Goal: Information Seeking & Learning: Find specific fact

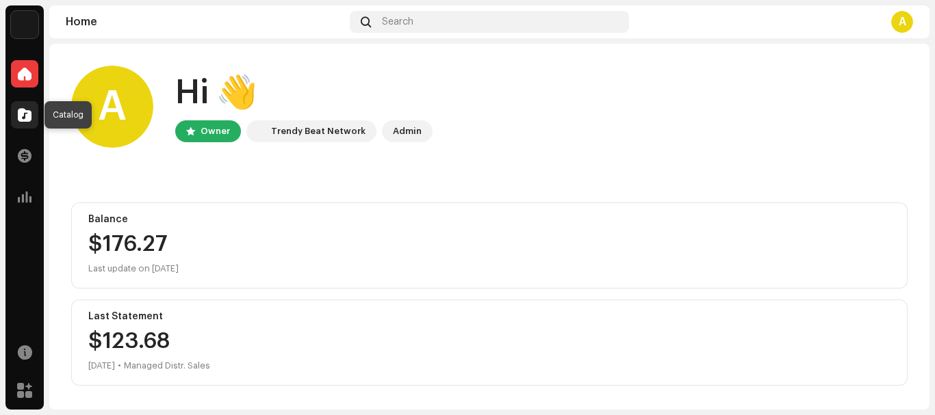
click at [22, 112] on span at bounding box center [25, 114] width 14 height 11
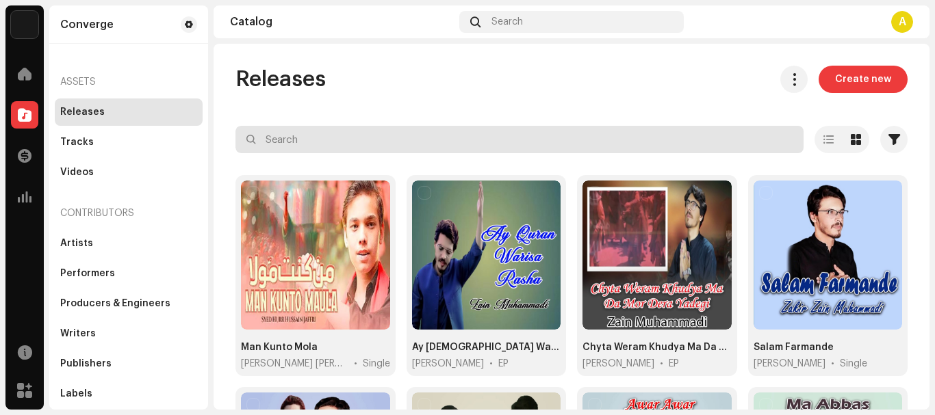
click at [381, 139] on input "text" at bounding box center [519, 139] width 568 height 27
paste input "Aawasiyan Sanwaniyan Baithak Mehfil"
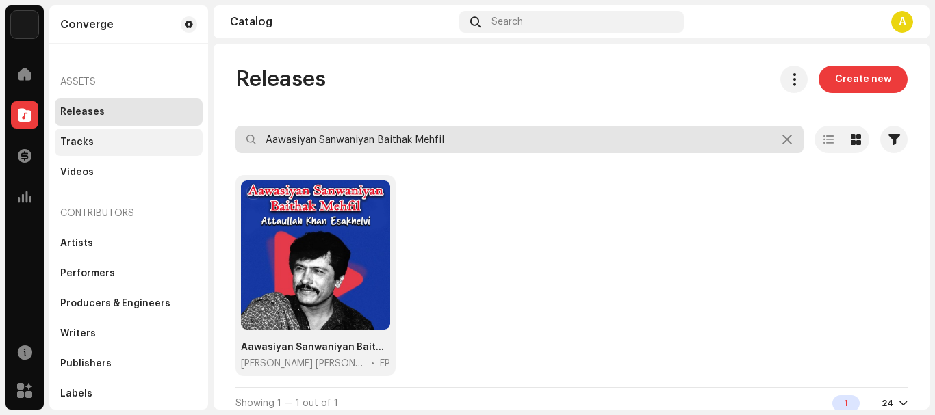
drag, startPoint x: 491, startPoint y: 138, endPoint x: 108, endPoint y: 151, distance: 383.4
click at [120, 151] on div "Converge Home Catalog Transactions Analytics Resources Marketplace Converge Ass…" at bounding box center [467, 207] width 935 height 415
paste input "bhi Kha [PERSON_NAME]"
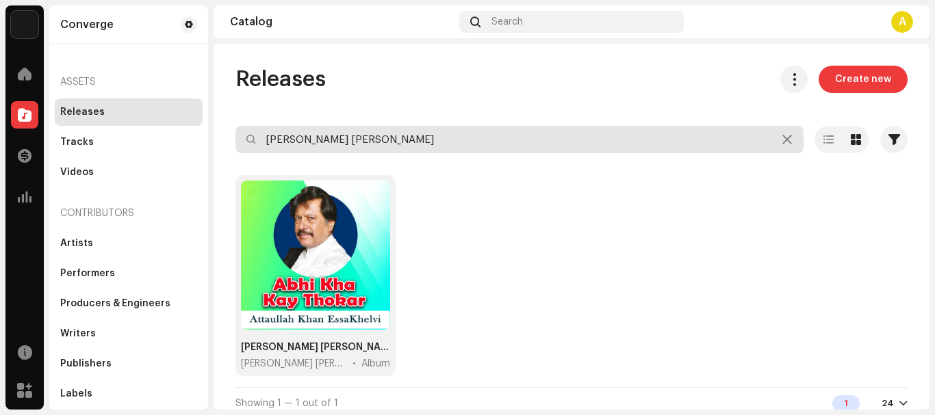
type input "[PERSON_NAME] [PERSON_NAME]"
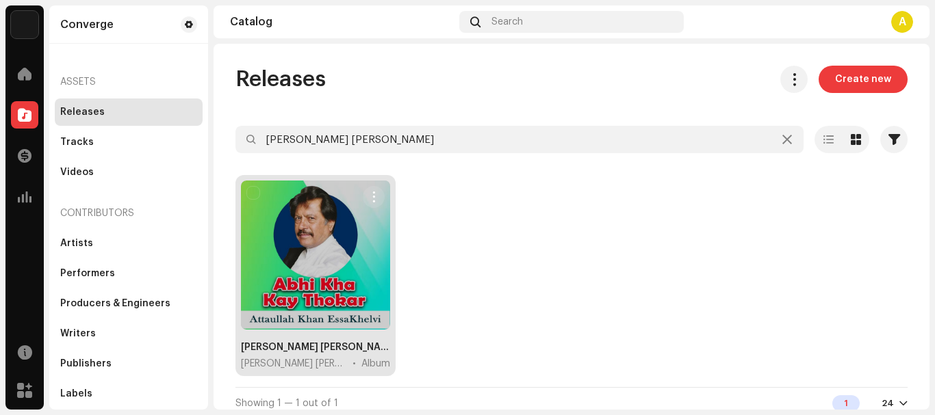
click at [345, 277] on div at bounding box center [315, 255] width 149 height 149
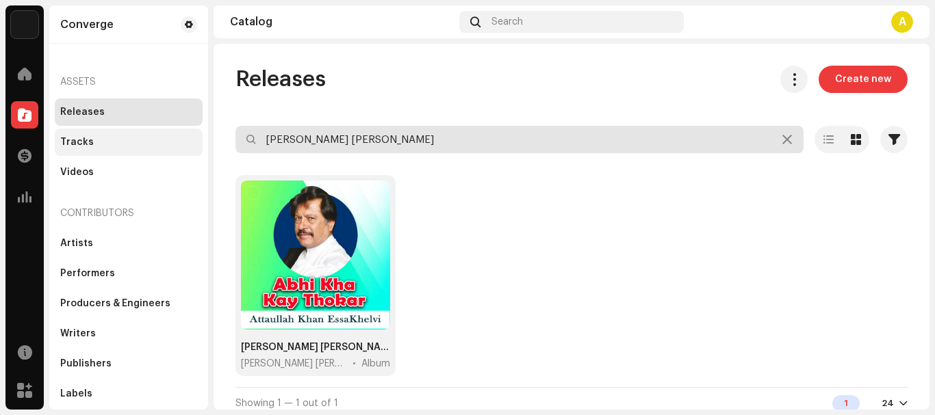
drag, startPoint x: 395, startPoint y: 137, endPoint x: 192, endPoint y: 138, distance: 203.2
click at [193, 138] on div "Converge Home Catalog Transactions Analytics Resources Marketplace Converge Ass…" at bounding box center [467, 207] width 935 height 415
paste input "llah [PERSON_NAME]"
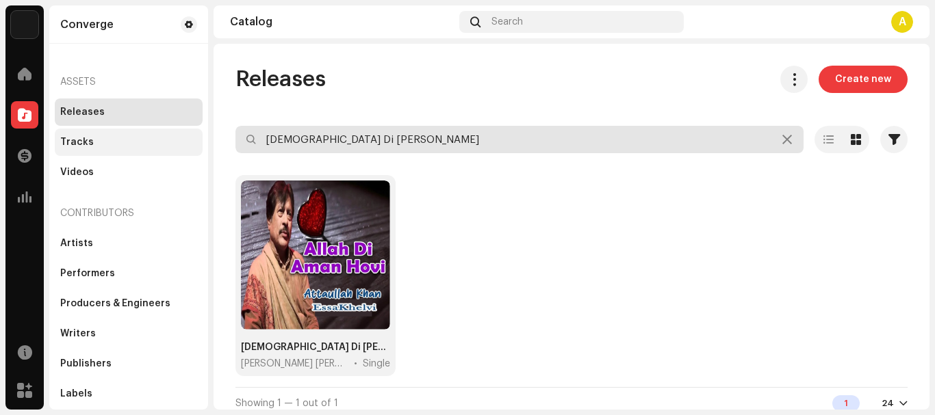
drag, startPoint x: 404, startPoint y: 138, endPoint x: 160, endPoint y: 131, distance: 243.7
click at [165, 132] on div "Converge Home Catalog Transactions Analytics Resources Marketplace Converge Ass…" at bounding box center [467, 207] width 935 height 415
paste input "Janraye"
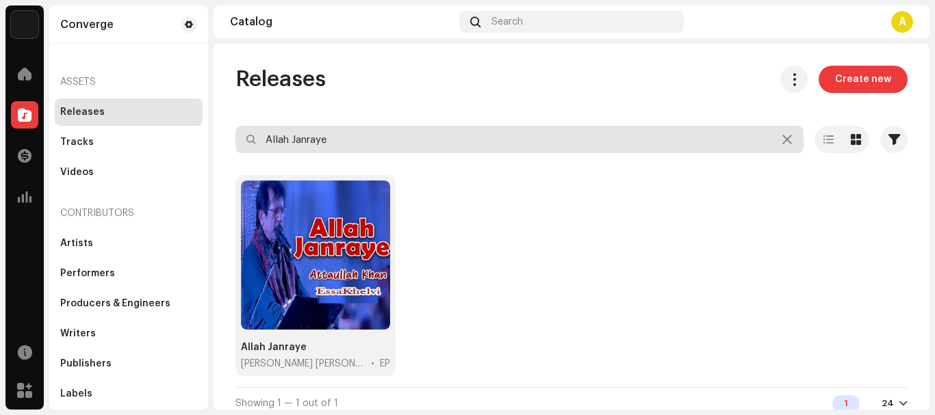
drag, startPoint x: 428, startPoint y: 129, endPoint x: 164, endPoint y: 110, distance: 264.8
click at [181, 116] on div "Converge Home Catalog Transactions Analytics Resources Marketplace Converge Ass…" at bounding box center [467, 207] width 935 height 415
paste input "Bahun Tarpai Dhola"
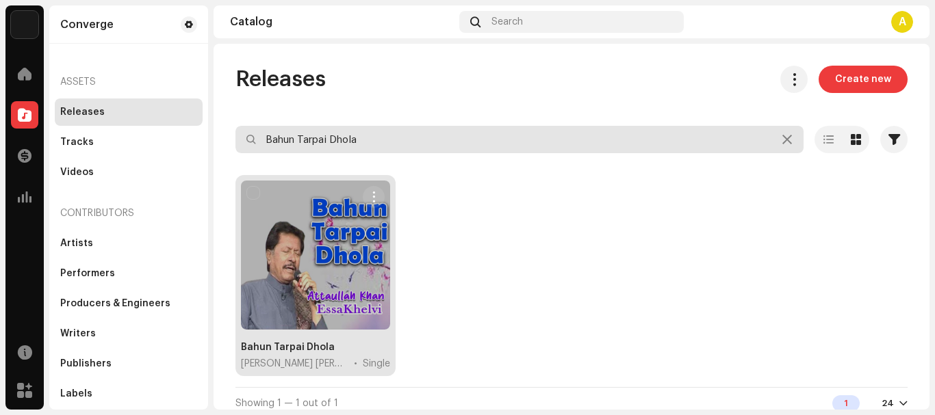
type input "Bahun Tarpai Dhola"
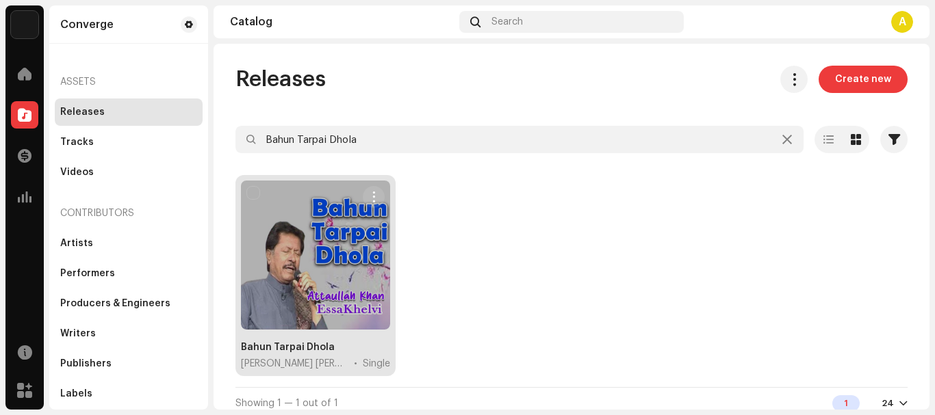
click at [287, 268] on div at bounding box center [315, 255] width 149 height 149
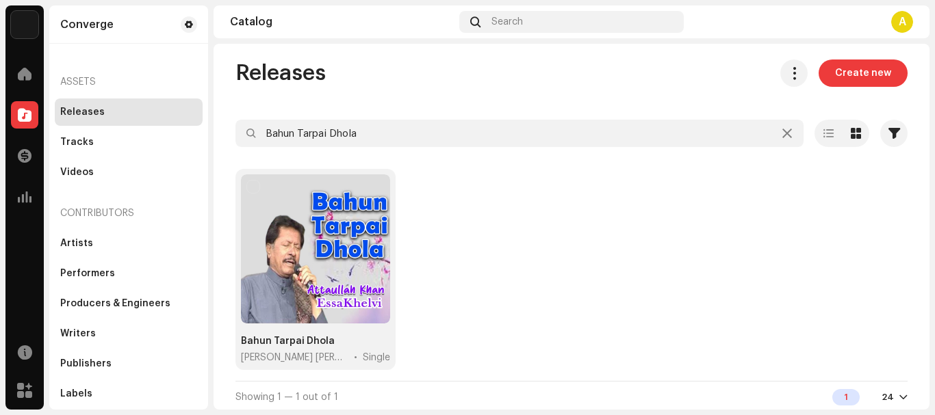
scroll to position [8, 0]
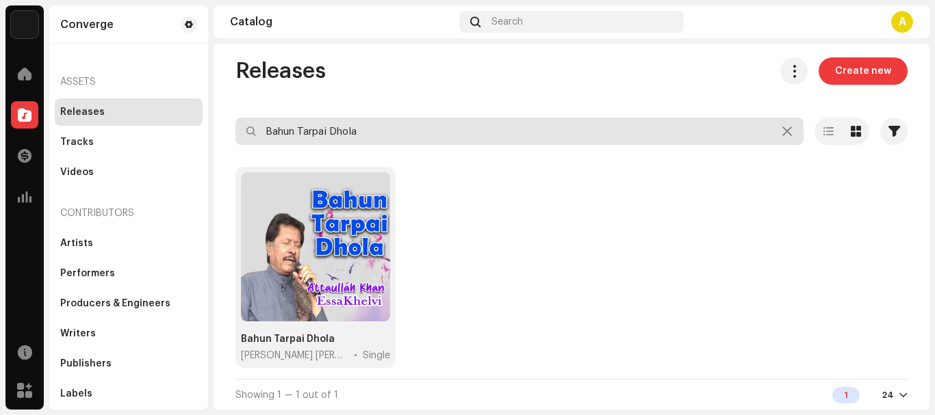
drag, startPoint x: 372, startPoint y: 126, endPoint x: 72, endPoint y: 108, distance: 300.2
click at [72, 108] on div "Converge Home Catalog Transactions Analytics Resources Marketplace Converge Ass…" at bounding box center [467, 207] width 935 height 415
paste input "e Dard"
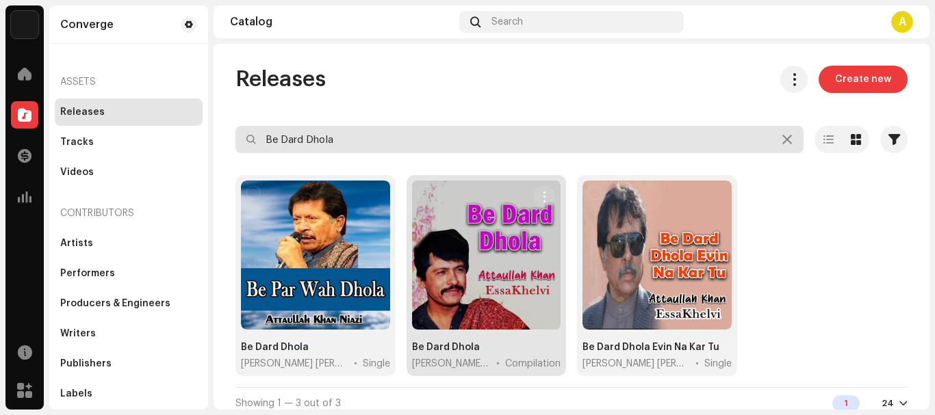
type input "Be Dard Dhola"
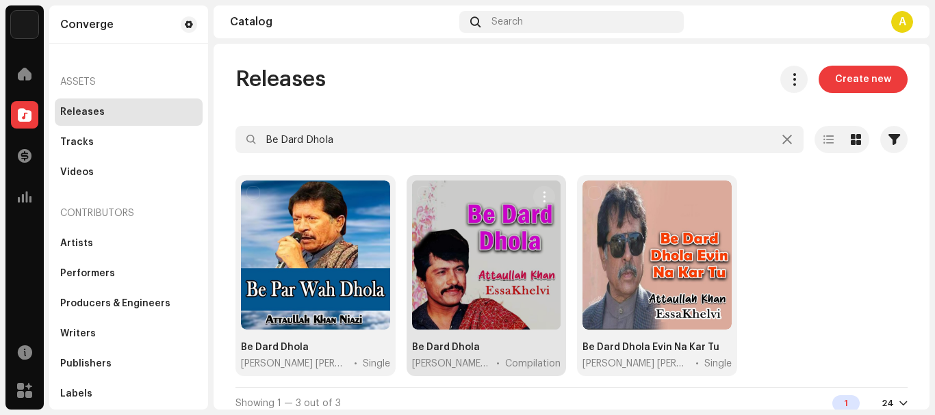
click at [505, 261] on div at bounding box center [486, 255] width 149 height 149
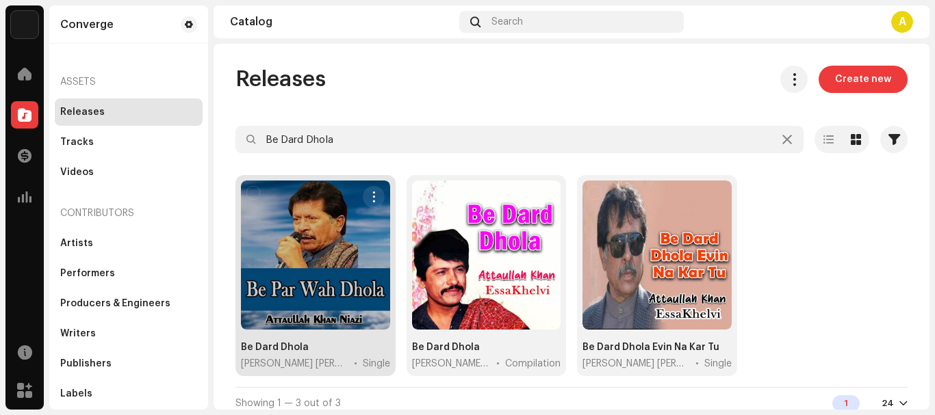
click at [328, 220] on div at bounding box center [315, 255] width 149 height 149
